Goal: Task Accomplishment & Management: Manage account settings

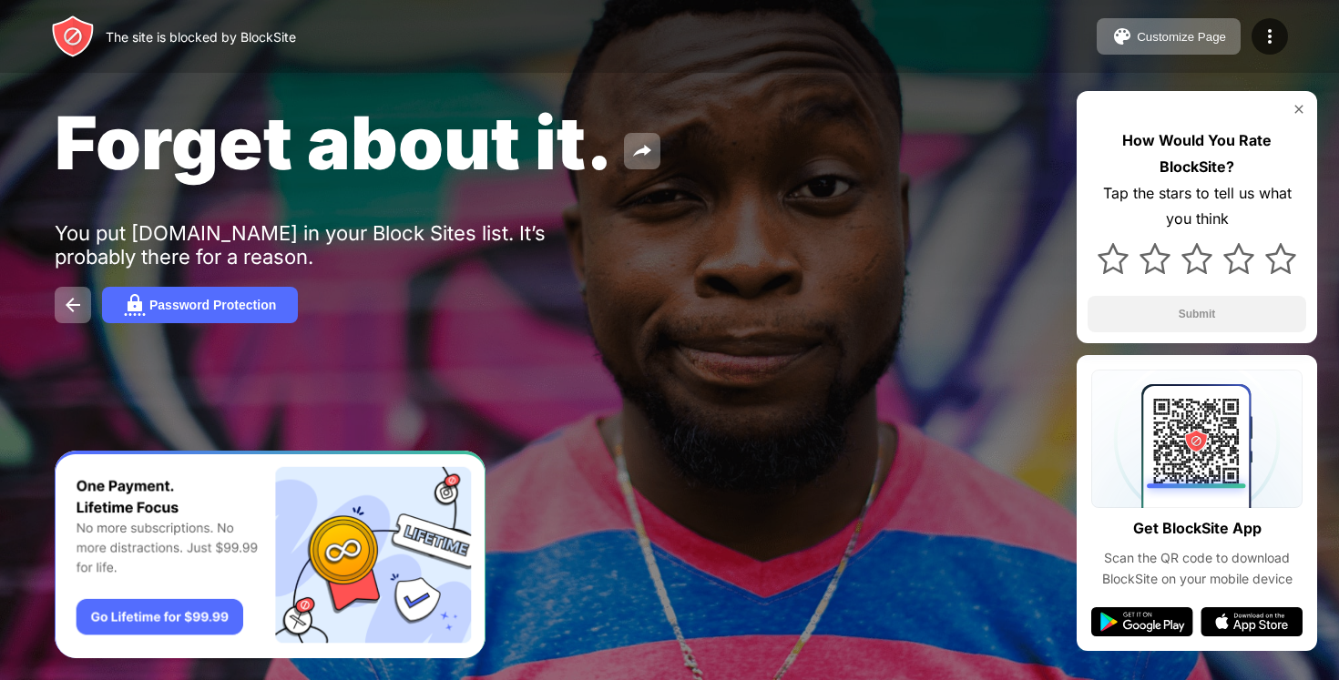
click at [252, 35] on div "The site is blocked by BlockSite" at bounding box center [201, 36] width 190 height 15
click at [1273, 47] on div at bounding box center [1270, 36] width 36 height 36
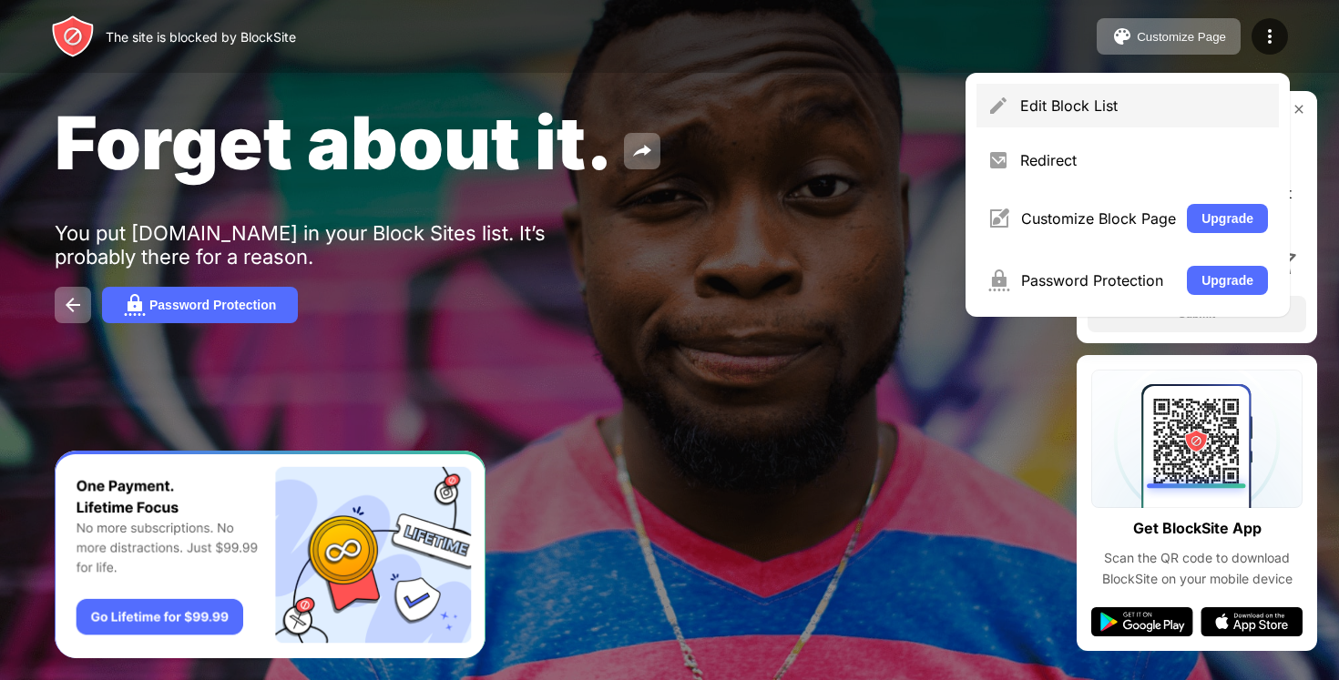
click at [1042, 98] on div "Edit Block List" at bounding box center [1144, 106] width 248 height 18
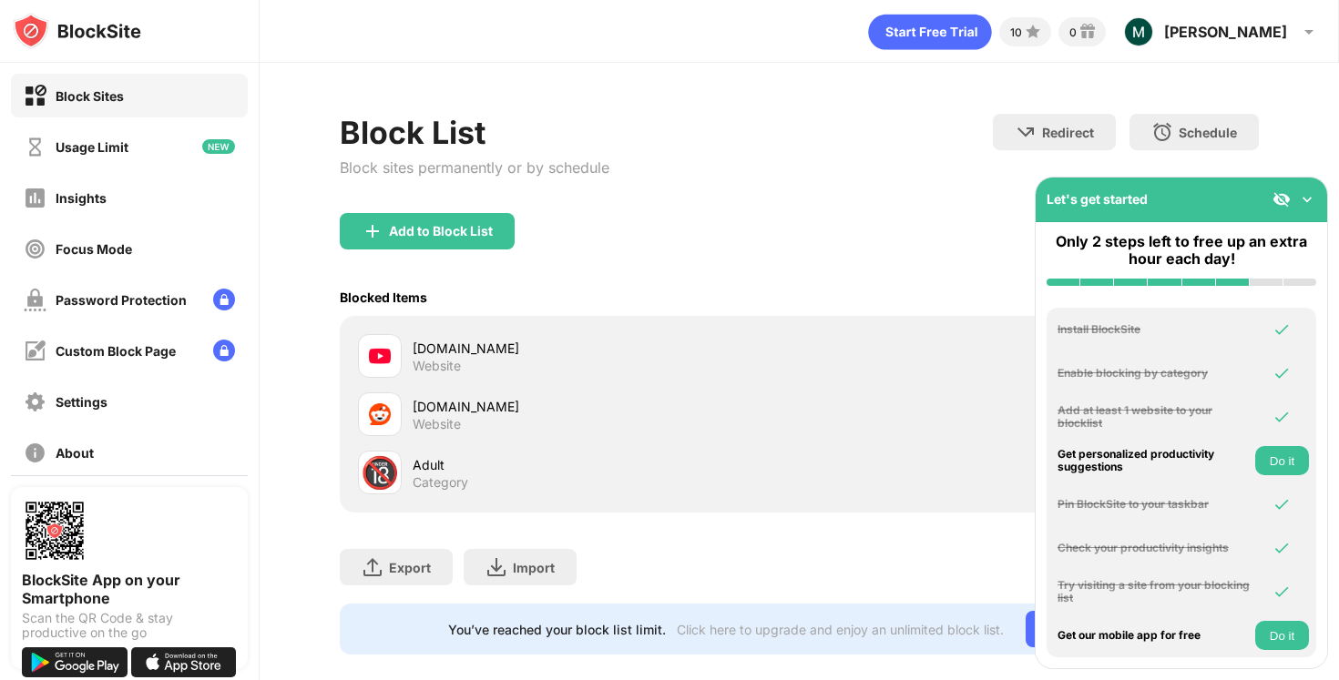
click at [434, 353] on div "[DOMAIN_NAME]" at bounding box center [606, 348] width 386 height 19
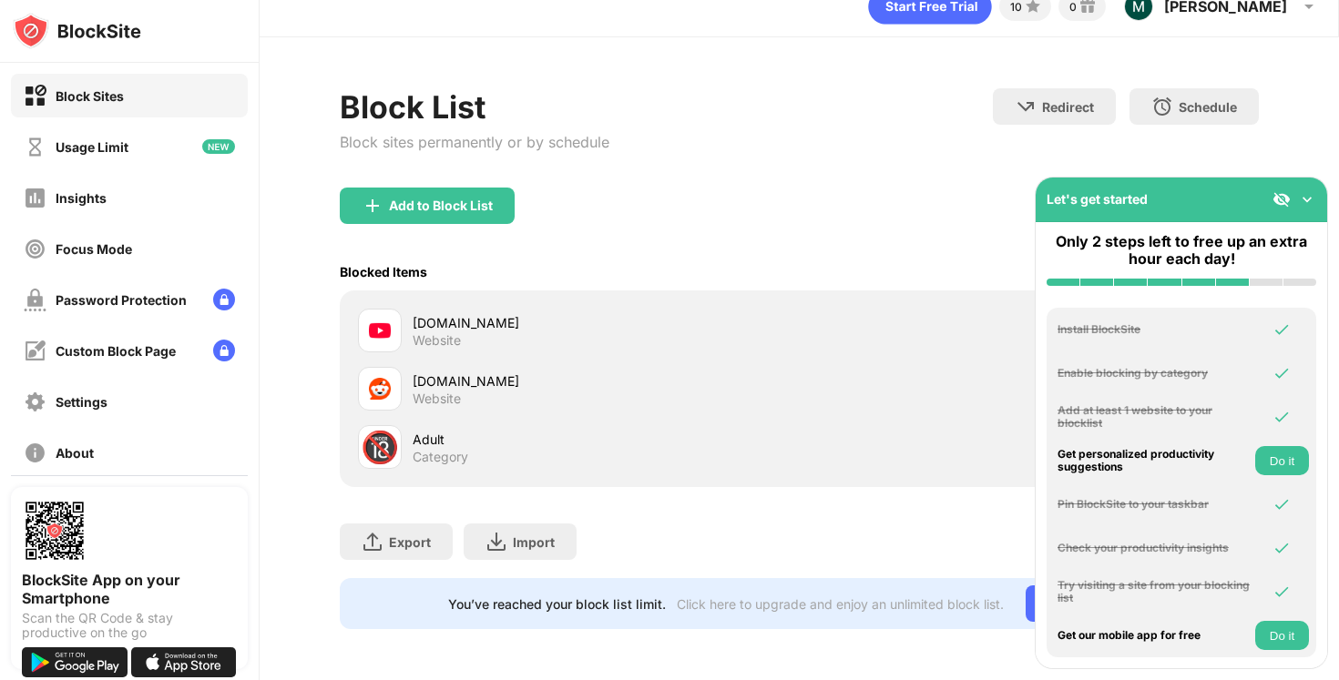
click at [1314, 191] on img at bounding box center [1307, 199] width 18 height 18
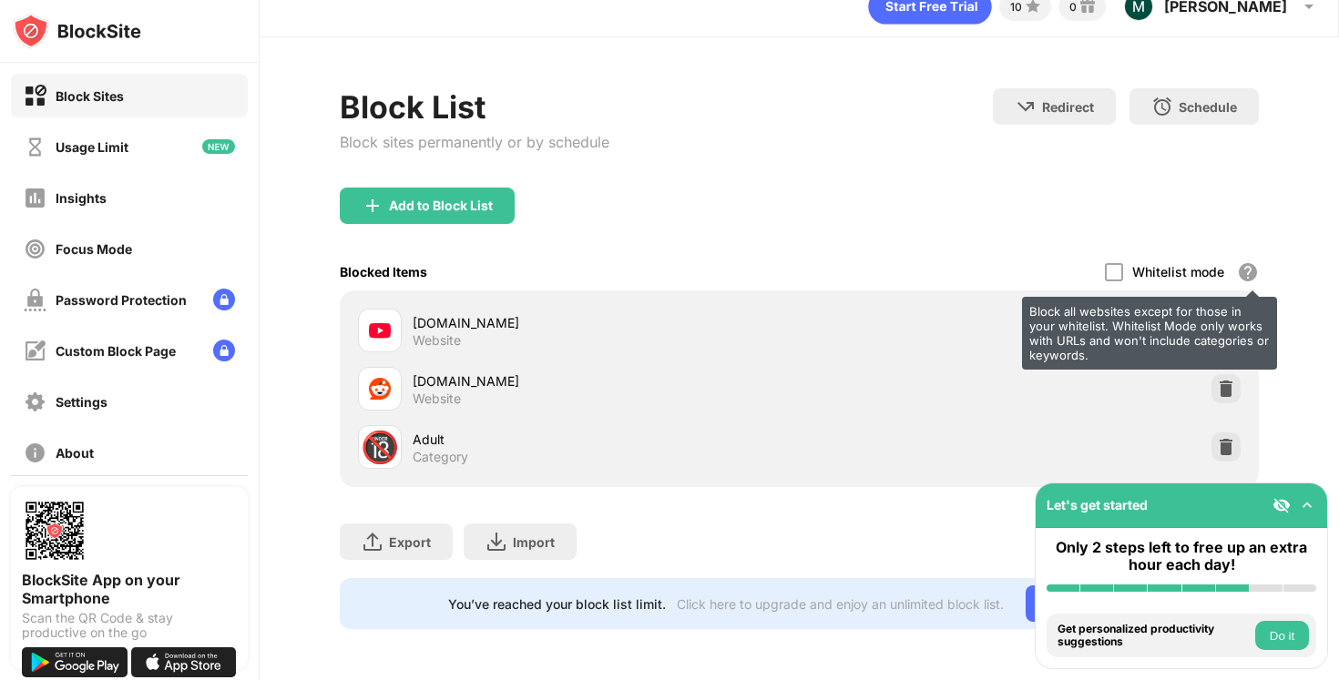
click at [1246, 267] on div "Block all websites except for those in your whitelist. Whitelist Mode only work…" at bounding box center [1248, 272] width 22 height 22
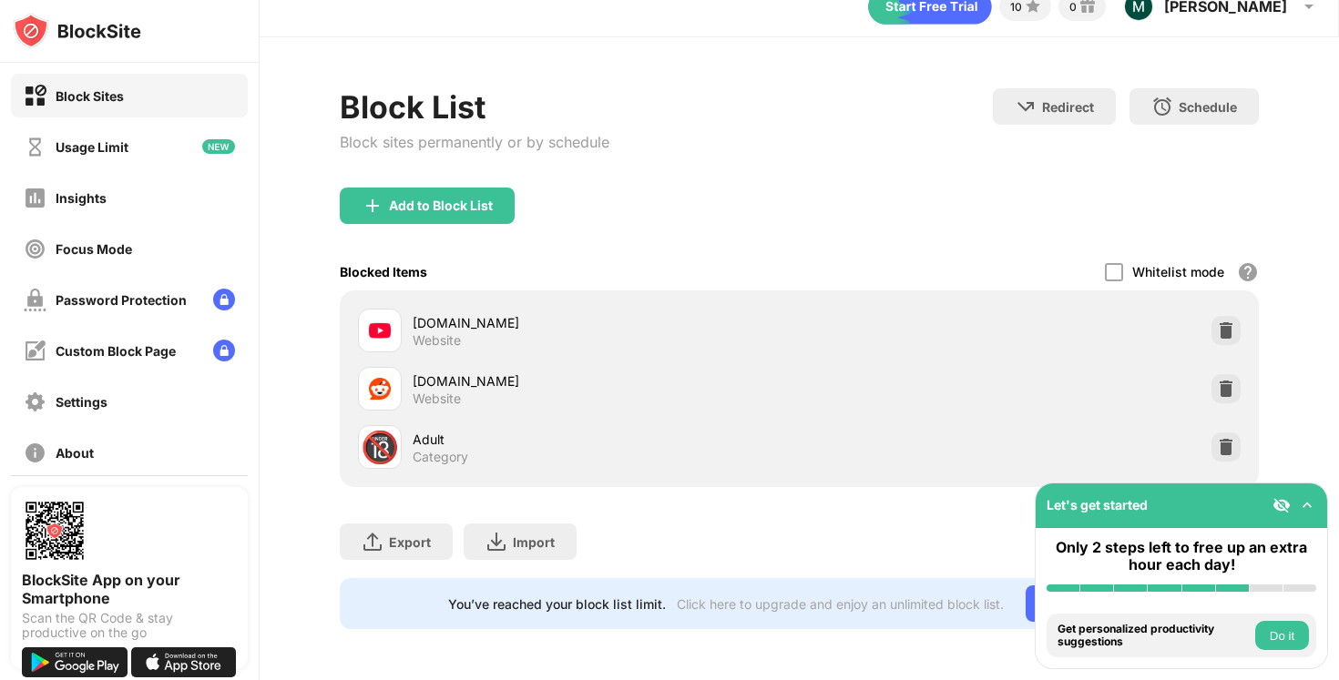
click at [1304, 504] on img at bounding box center [1307, 505] width 18 height 18
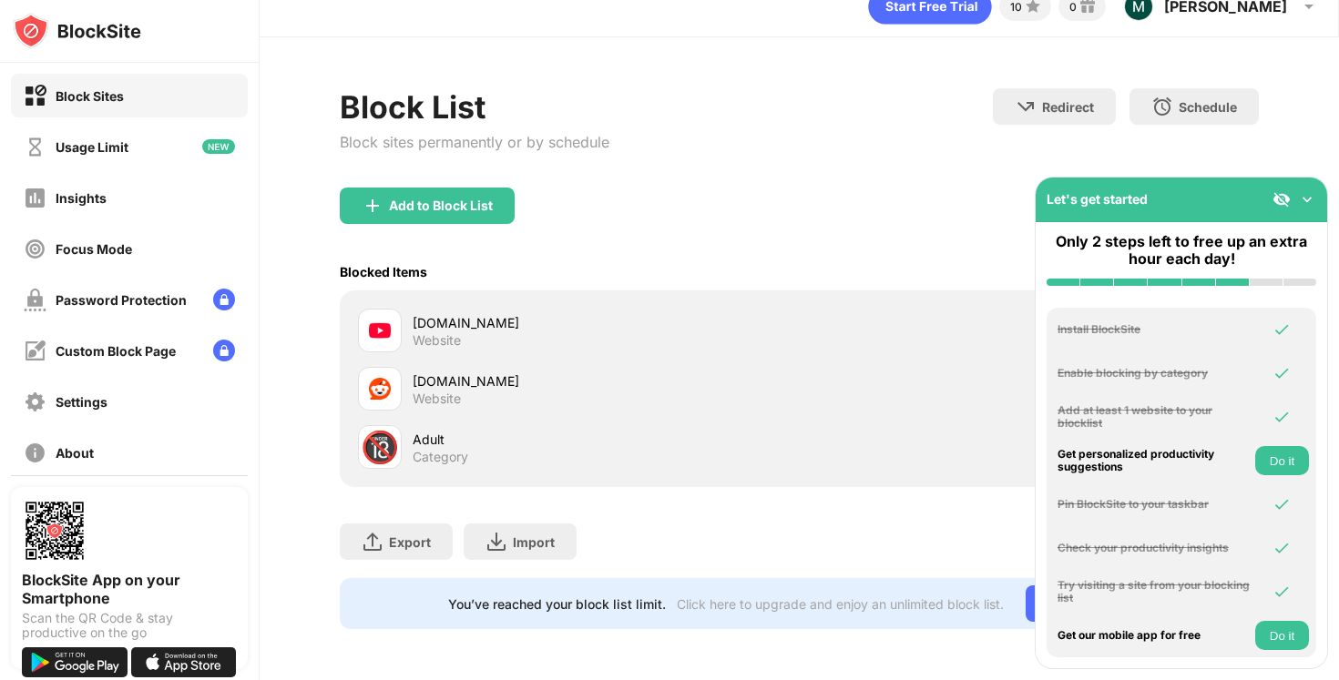
click at [445, 332] on div "Website" at bounding box center [437, 340] width 48 height 16
click at [1303, 192] on img at bounding box center [1307, 199] width 18 height 18
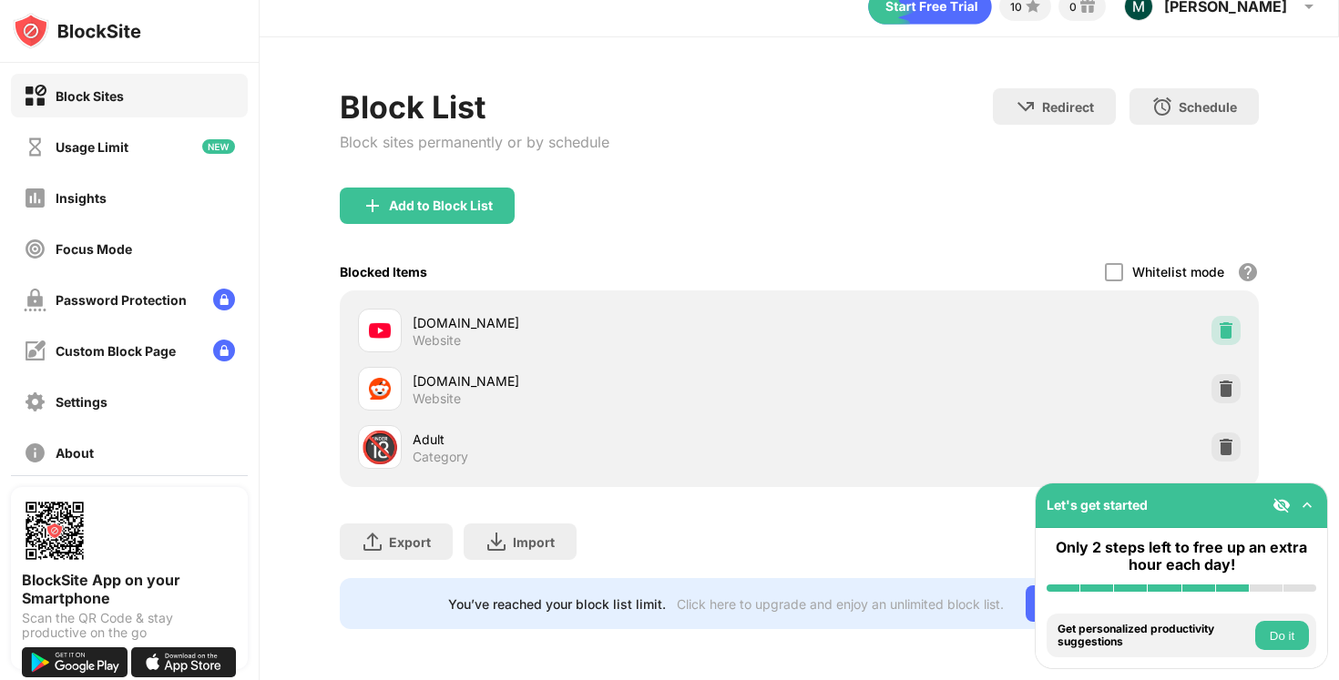
click at [1229, 325] on img at bounding box center [1226, 331] width 18 height 18
